Goal: Task Accomplishment & Management: Manage account settings

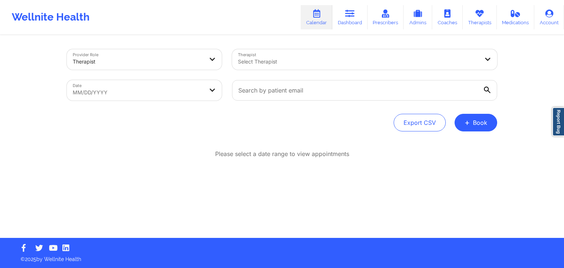
click at [142, 92] on body "Wellnite Health Calendar Dashboard Prescribers Admins Coaches Therapists Medica…" at bounding box center [282, 134] width 564 height 268
select select "2025-7"
select select "2025-8"
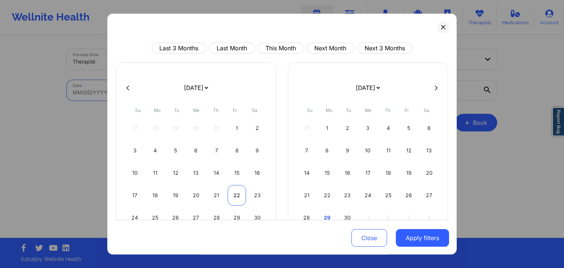
scroll to position [53, 0]
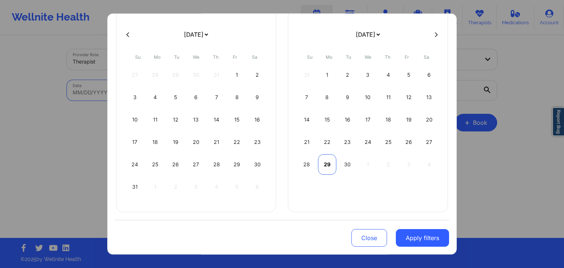
click at [327, 166] on div "29" at bounding box center [327, 165] width 19 height 21
select select "2025-8"
select select "2025-9"
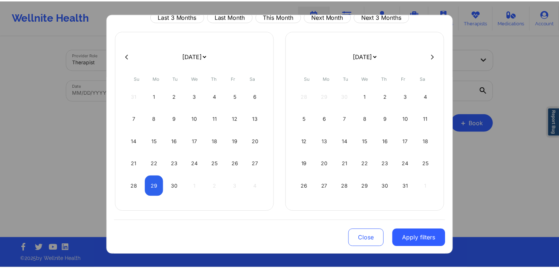
scroll to position [30, 0]
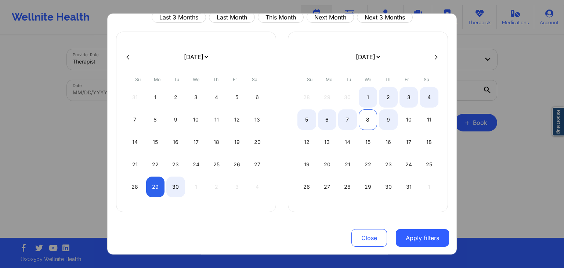
select select "2025-8"
select select "2025-9"
click at [300, 119] on div "5" at bounding box center [306, 120] width 19 height 21
select select "2025-8"
select select "2025-9"
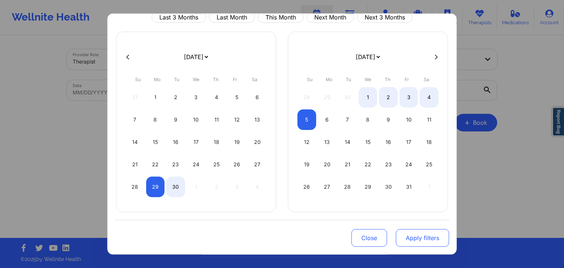
click at [418, 240] on button "Apply filters" at bounding box center [422, 239] width 53 height 18
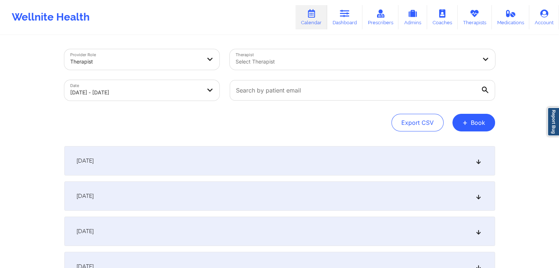
click at [361, 150] on div "[DATE]" at bounding box center [279, 160] width 430 height 29
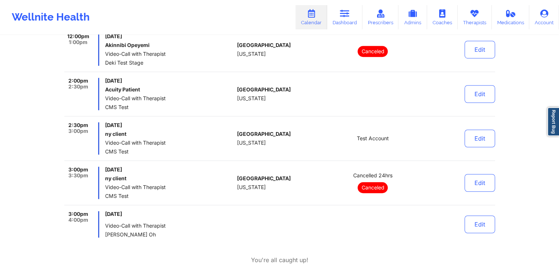
scroll to position [535, 0]
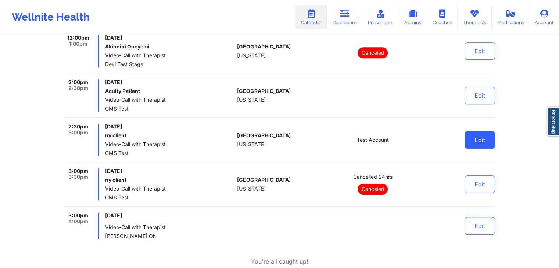
click at [477, 139] on button "Edit" at bounding box center [479, 140] width 30 height 18
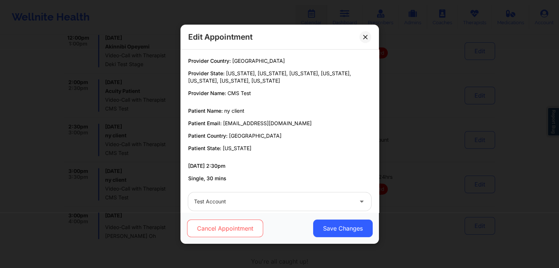
click at [232, 227] on button "Cancel Appointment" at bounding box center [225, 229] width 76 height 18
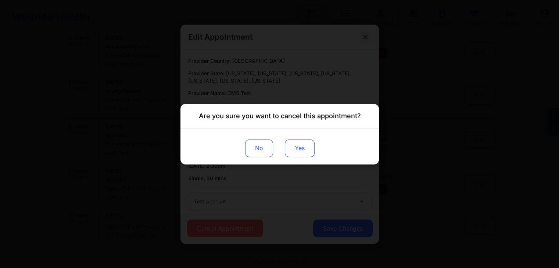
click at [308, 149] on button "Yes" at bounding box center [299, 148] width 30 height 18
click at [276, 119] on p "Are you sure you want to cancel this appointment?" at bounding box center [279, 116] width 162 height 10
click at [295, 120] on p "Are you sure you want to cancel this appointment?" at bounding box center [279, 116] width 162 height 10
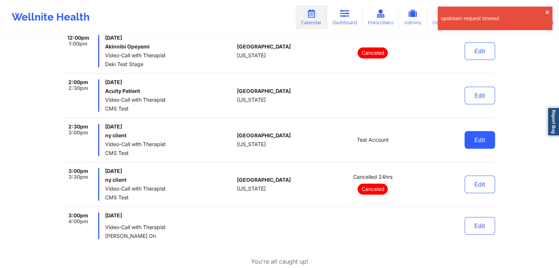
click at [480, 139] on button "Edit" at bounding box center [479, 140] width 30 height 18
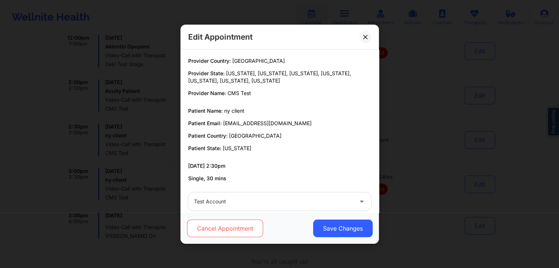
click at [241, 222] on button "Cancel Appointment" at bounding box center [225, 229] width 76 height 18
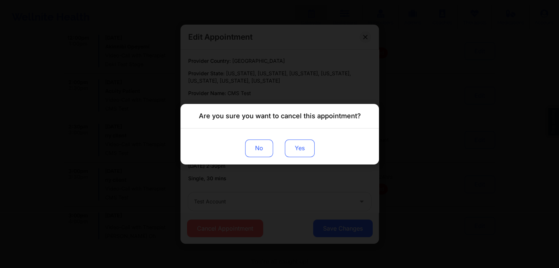
click at [306, 144] on button "Yes" at bounding box center [299, 148] width 30 height 18
click at [338, 128] on div "No" at bounding box center [279, 146] width 198 height 36
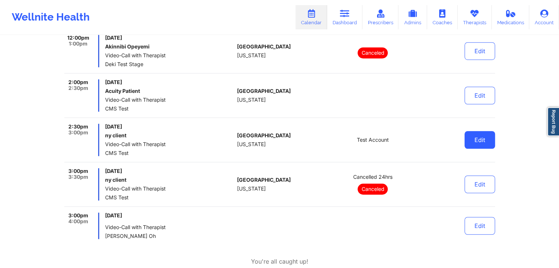
click at [484, 140] on button "Edit" at bounding box center [479, 140] width 30 height 18
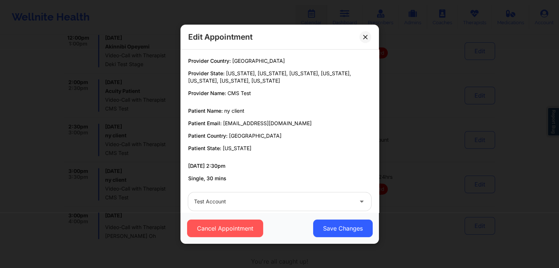
click at [332, 198] on div at bounding box center [273, 201] width 159 height 9
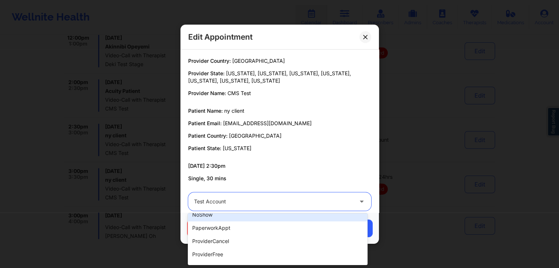
scroll to position [242, 0]
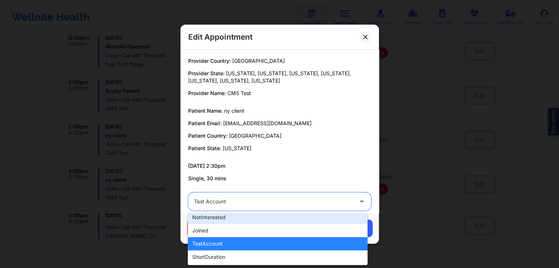
click at [222, 221] on div "notInterested" at bounding box center [277, 217] width 179 height 13
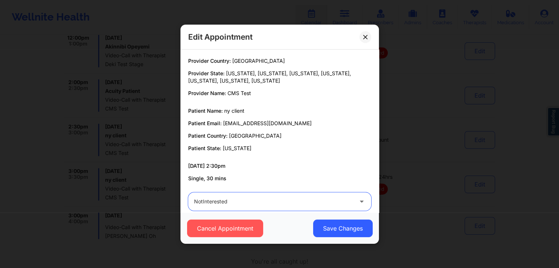
scroll to position [11, 0]
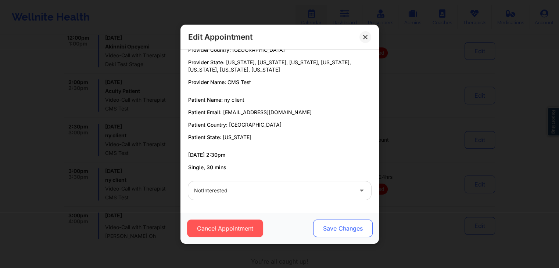
click at [349, 232] on button "Save Changes" at bounding box center [342, 229] width 59 height 18
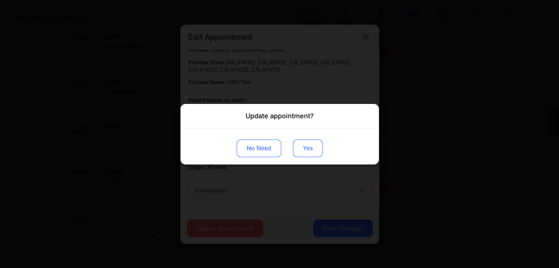
click at [320, 141] on button "Yes" at bounding box center [308, 148] width 30 height 18
click at [328, 118] on div "Update appointment?" at bounding box center [279, 116] width 198 height 25
click at [346, 115] on div "Update appointment?" at bounding box center [279, 116] width 198 height 25
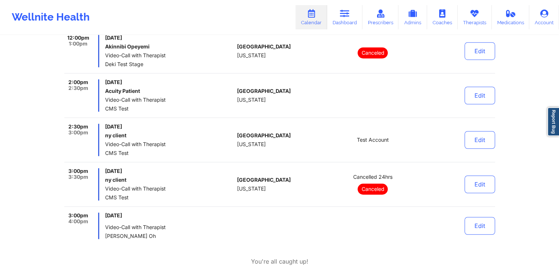
click at [348, 147] on div "Test Account" at bounding box center [373, 140] width 102 height 32
click at [378, 140] on span "Test Account" at bounding box center [373, 140] width 32 height 6
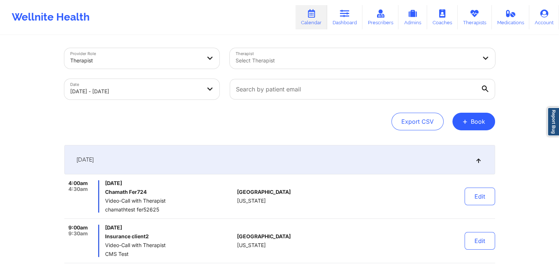
scroll to position [0, 0]
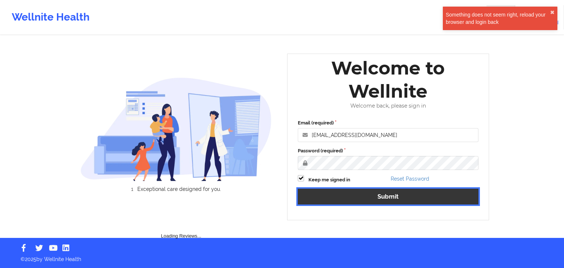
click at [404, 198] on button "Submit" at bounding box center [388, 197] width 181 height 16
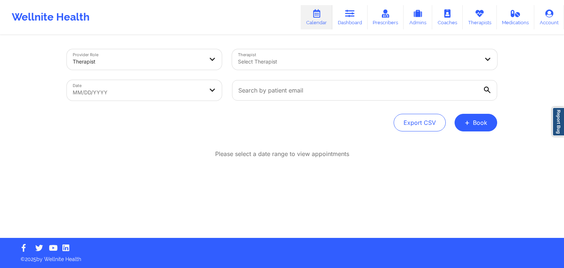
click at [294, 137] on div "Provider Role Therapist Therapist Select Therapist Date MM/DD/YYYY Export CSV +…" at bounding box center [282, 137] width 441 height 202
select select "2025-7"
select select "2025-8"
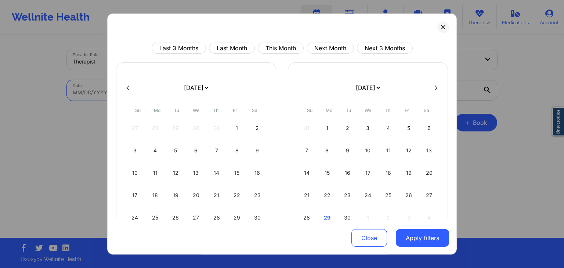
click at [192, 96] on body "Wellnite Health Calendar Dashboard Prescribers Admins Coaches Therapists Medica…" at bounding box center [282, 134] width 564 height 268
click at [325, 214] on div "29" at bounding box center [327, 217] width 19 height 21
select select "2025-8"
select select "2025-9"
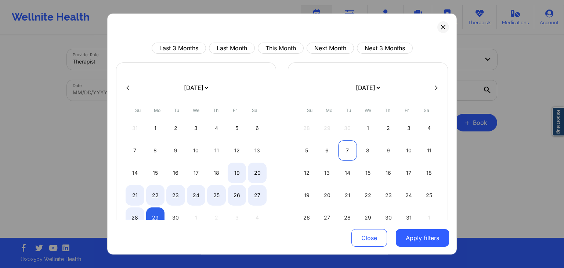
select select "2025-8"
select select "2025-9"
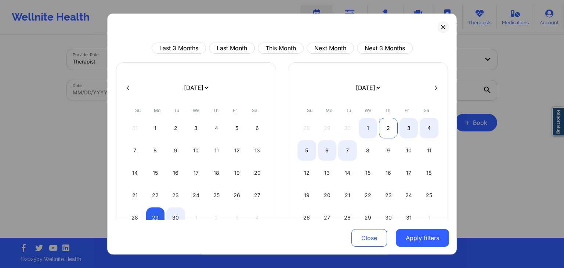
select select "2025-8"
select select "2025-9"
click at [392, 127] on div "2" at bounding box center [388, 128] width 19 height 21
select select "2025-8"
select select "2025-9"
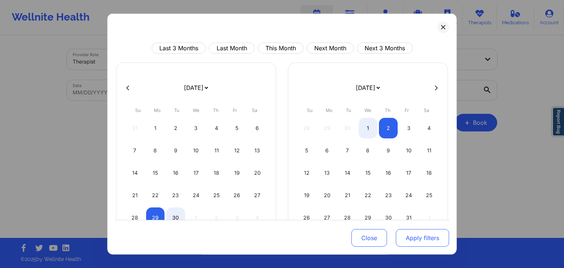
click at [421, 238] on button "Apply filters" at bounding box center [422, 239] width 53 height 18
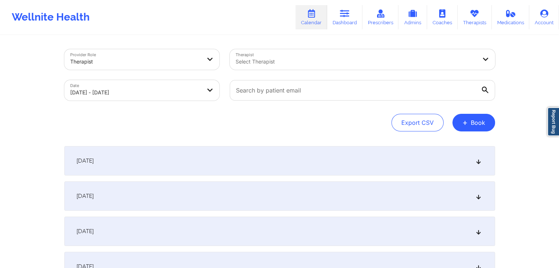
click at [248, 157] on div "[DATE]" at bounding box center [279, 160] width 430 height 29
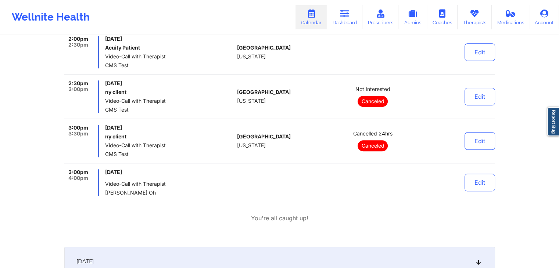
scroll to position [578, 0]
click at [181, 183] on span "Video-Call with Therapist" at bounding box center [169, 184] width 129 height 6
click at [472, 103] on button "Edit" at bounding box center [479, 96] width 30 height 18
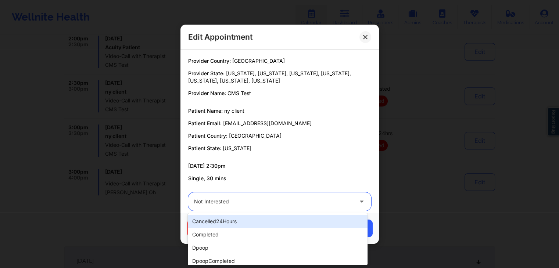
click at [264, 203] on div at bounding box center [273, 201] width 159 height 9
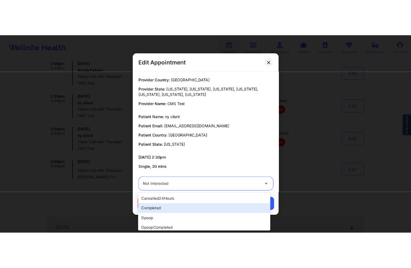
scroll to position [242, 0]
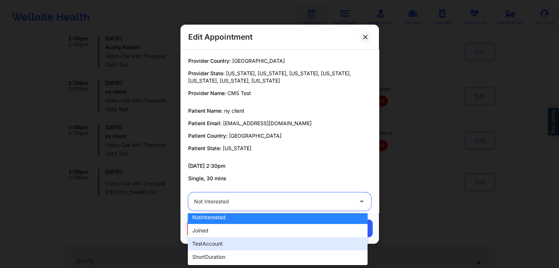
click at [238, 242] on div "testAccount" at bounding box center [277, 243] width 179 height 13
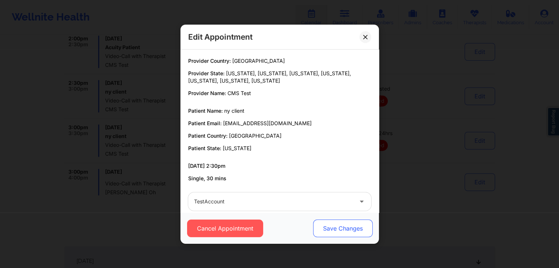
click at [341, 223] on button "Save Changes" at bounding box center [342, 229] width 59 height 18
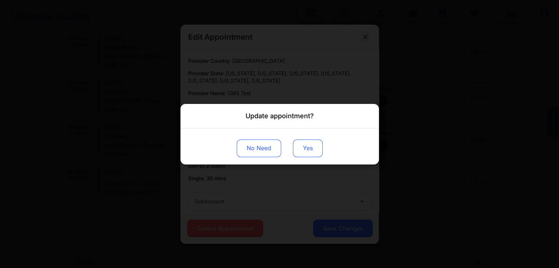
click at [294, 150] on button "Yes" at bounding box center [308, 148] width 30 height 18
click at [313, 112] on p "Update appointment?" at bounding box center [279, 116] width 68 height 10
click at [286, 113] on p "Update appointment?" at bounding box center [279, 116] width 68 height 10
click at [304, 114] on p "Update appointment?" at bounding box center [279, 116] width 68 height 10
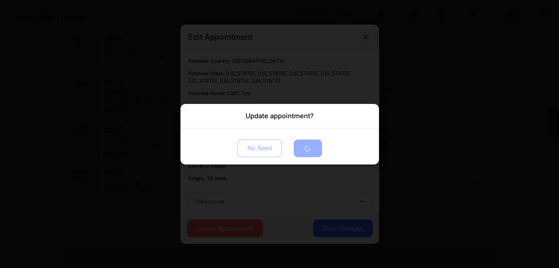
click at [315, 115] on div "Update appointment?" at bounding box center [279, 116] width 198 height 25
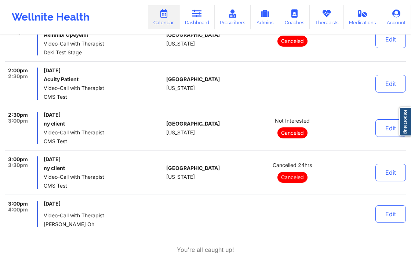
scroll to position [545, 0]
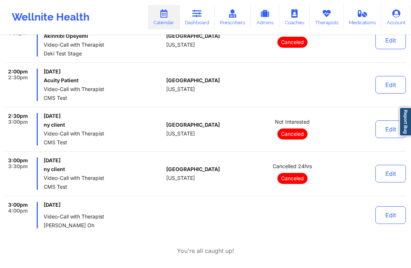
click at [219, 203] on div at bounding box center [204, 215] width 76 height 26
